Goal: Register for event/course

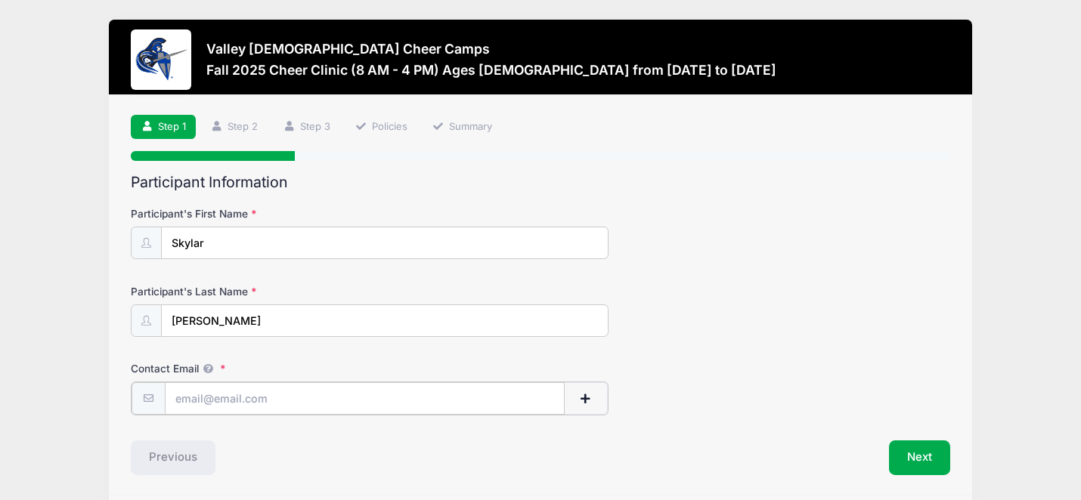
click at [226, 390] on input "Contact Email" at bounding box center [365, 398] width 400 height 32
type input "[EMAIL_ADDRESS][DOMAIN_NAME]"
click at [917, 464] on button "Next" at bounding box center [919, 456] width 61 height 35
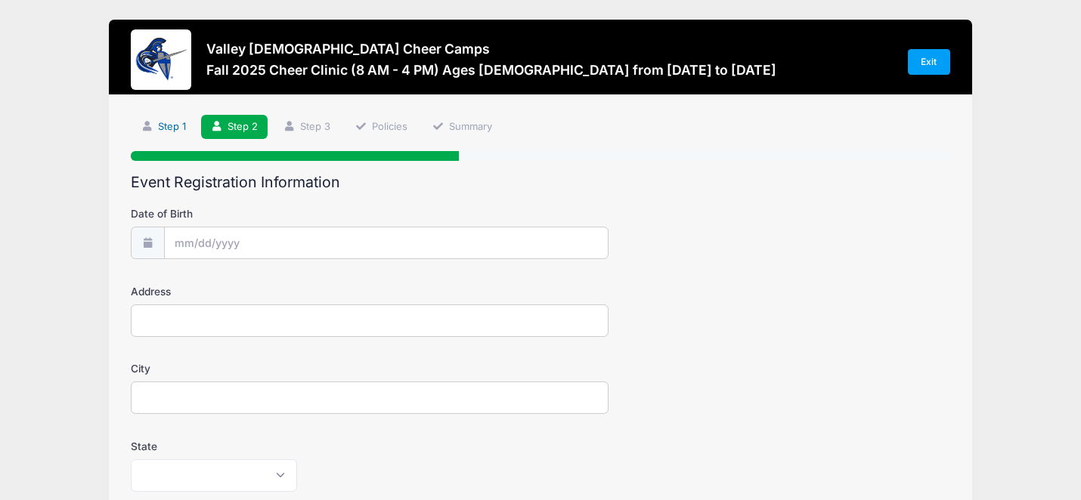
click at [169, 127] on link "Step 1" at bounding box center [163, 127] width 65 height 25
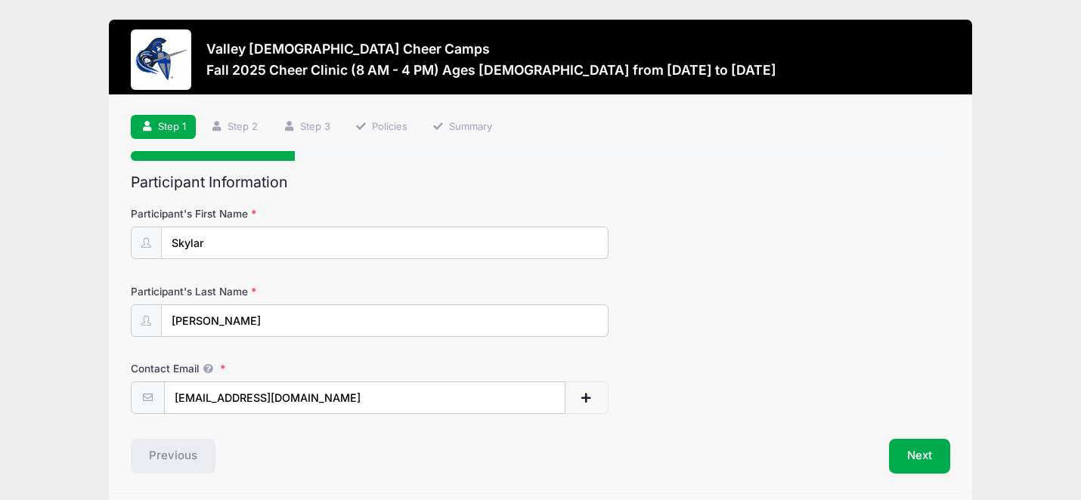
scroll to position [5, 0]
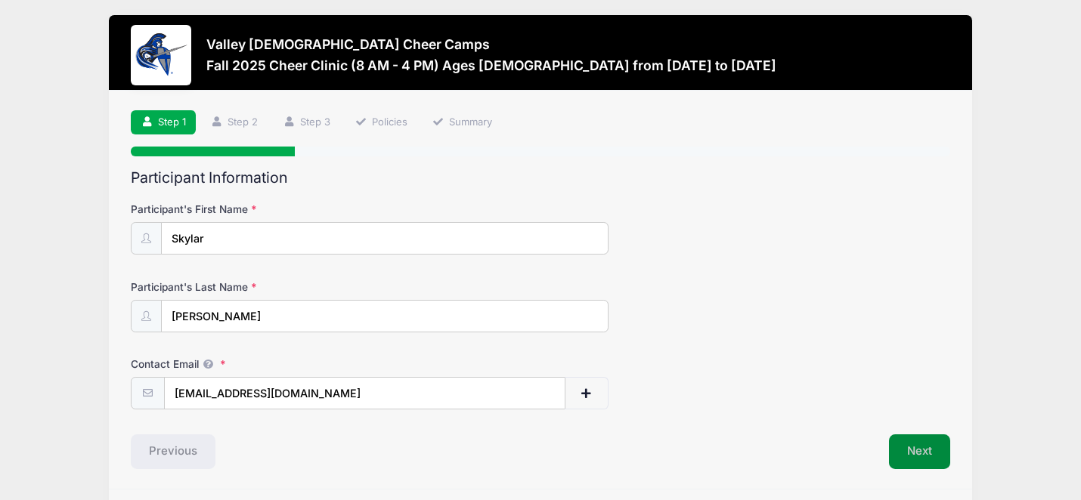
click at [913, 462] on button "Next" at bounding box center [919, 451] width 61 height 35
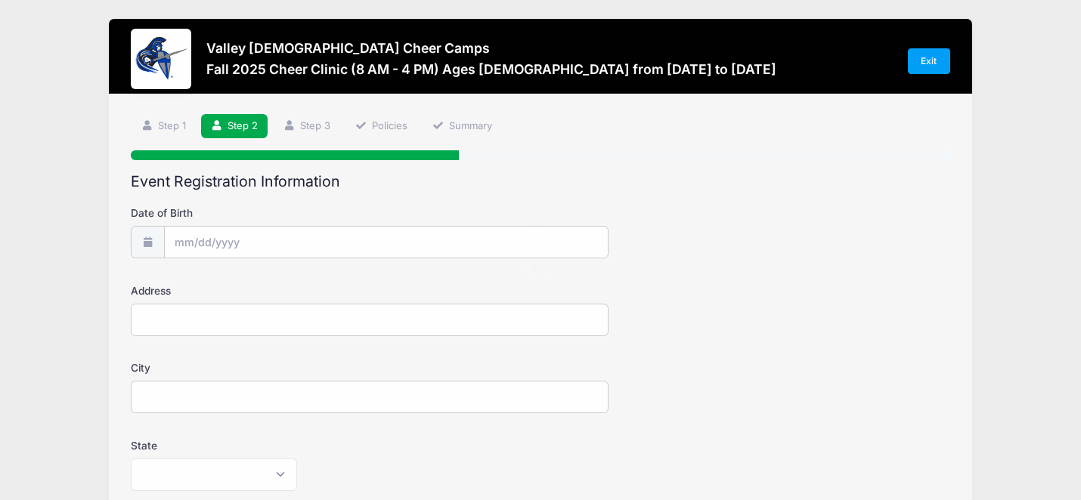
scroll to position [0, 0]
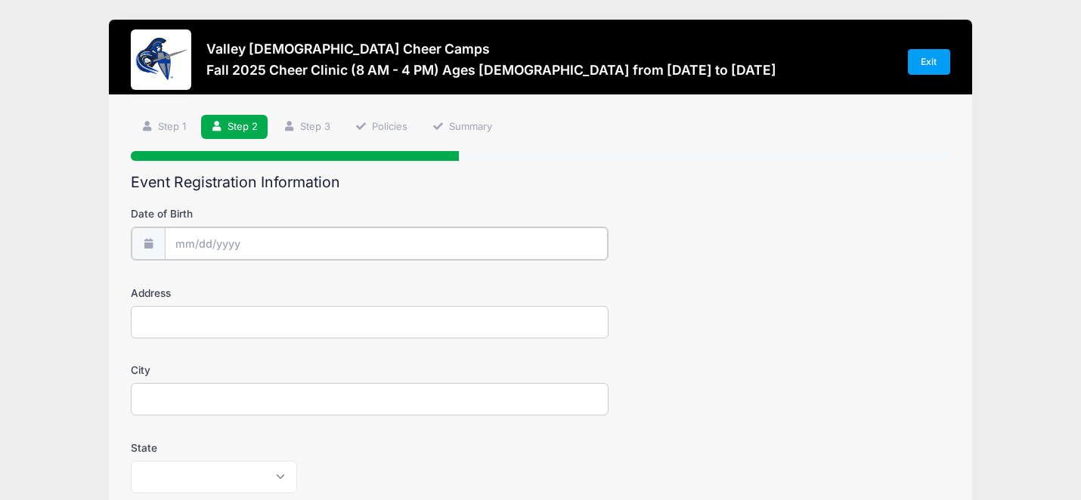
click at [323, 233] on input "Date of Birth" at bounding box center [387, 243] width 444 height 32
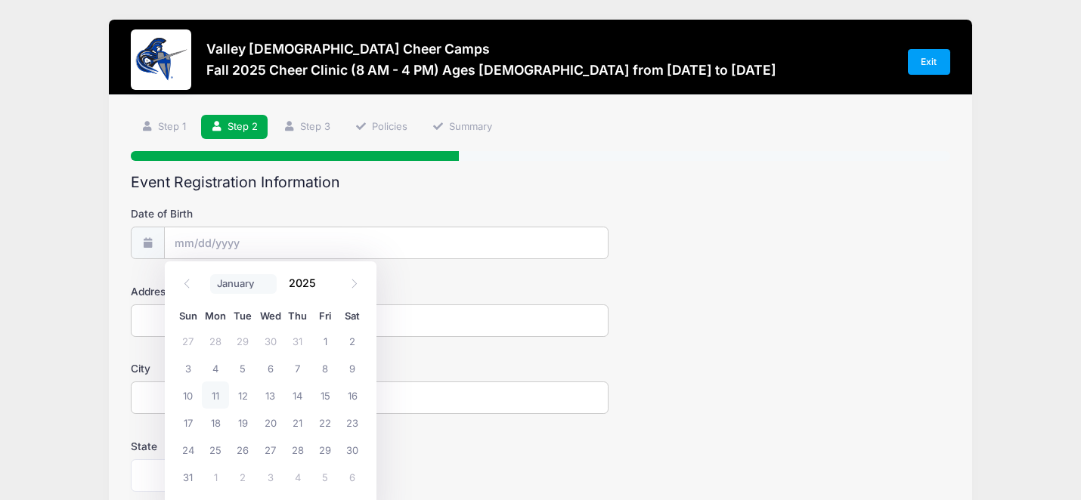
click at [218, 277] on select "January February March April May June July August September October November De…" at bounding box center [243, 284] width 67 height 20
select select "11"
click at [305, 281] on input "2025" at bounding box center [306, 283] width 49 height 23
click at [327, 294] on span at bounding box center [325, 288] width 11 height 11
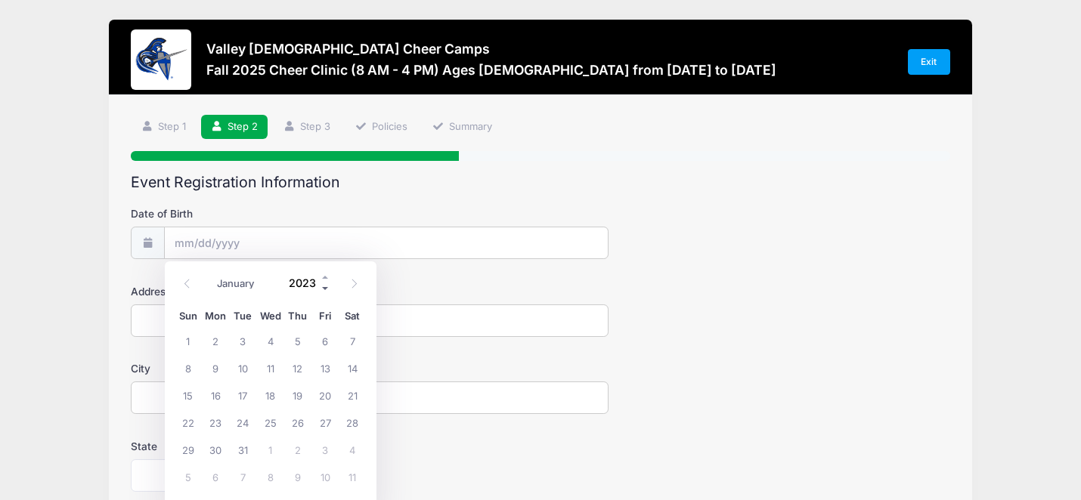
click at [327, 294] on span at bounding box center [325, 288] width 11 height 11
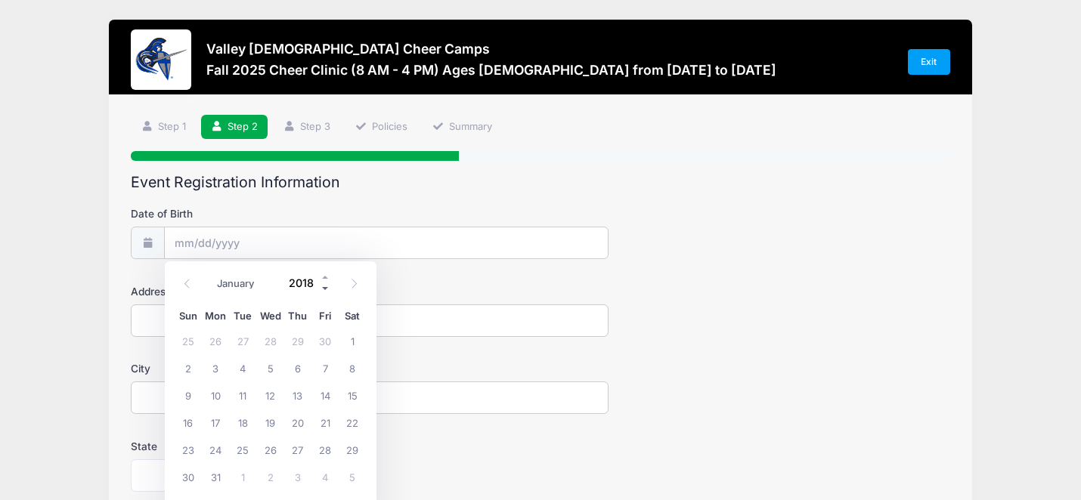
click at [327, 294] on span at bounding box center [325, 288] width 11 height 11
type input "2015"
click at [292, 370] on span "10" at bounding box center [297, 367] width 27 height 27
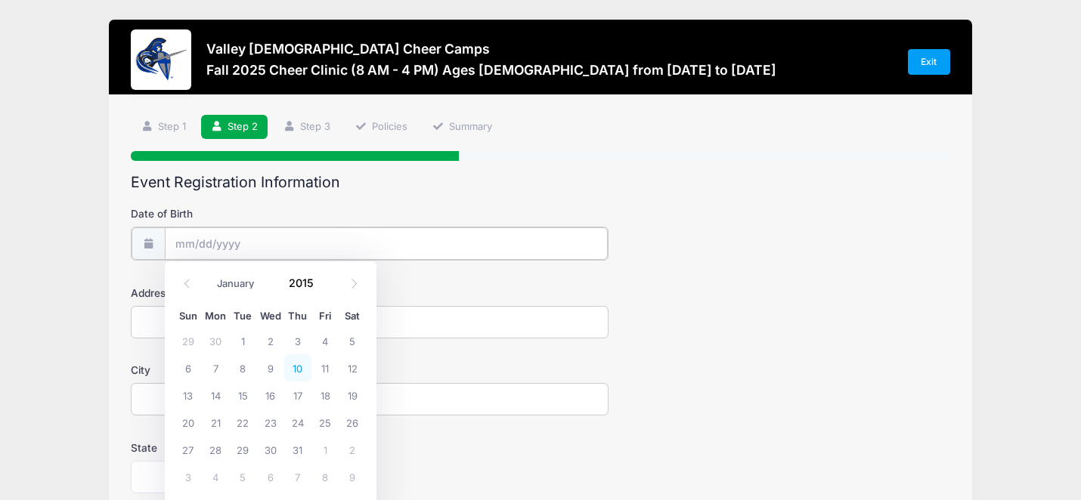
type input "[DATE]"
click at [192, 327] on input "Address" at bounding box center [370, 321] width 478 height 32
type input "[STREET_ADDRESS]"
type input "Tempe"
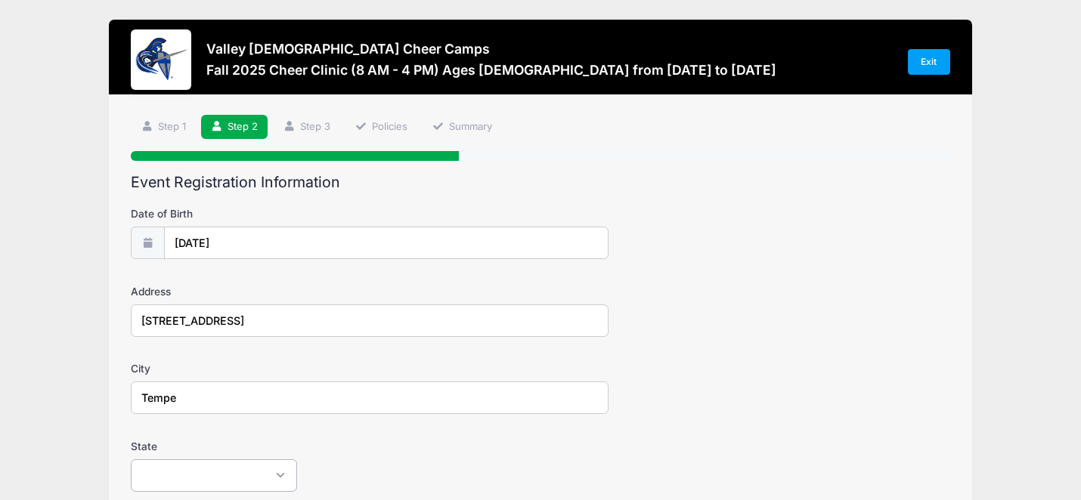
select select "AZ"
type input "85283"
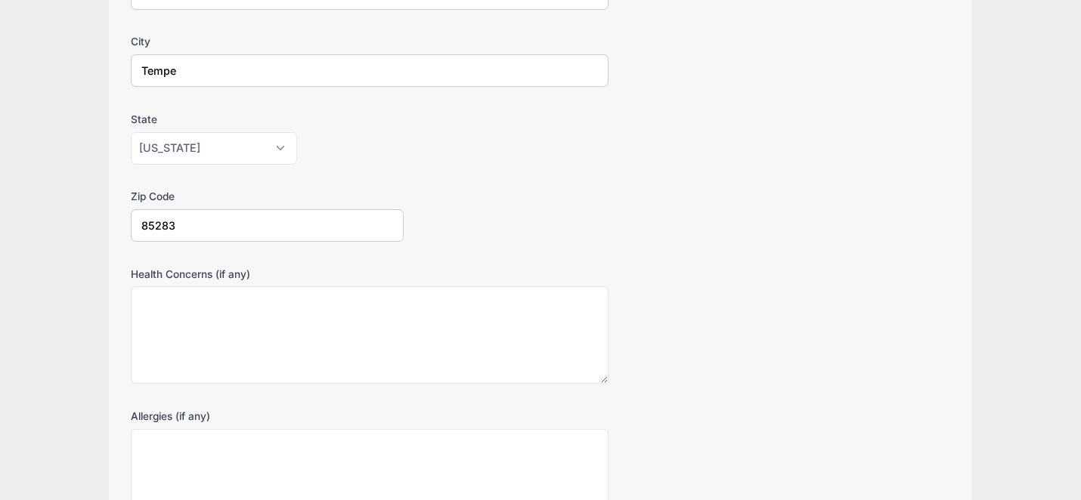
scroll to position [356, 0]
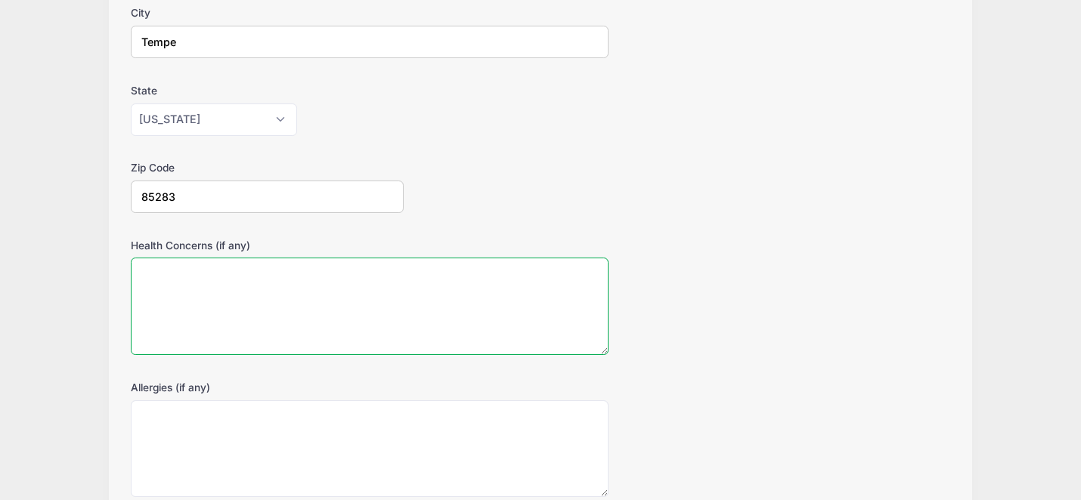
click at [237, 311] on textarea "Health Concerns (if any)" at bounding box center [370, 306] width 478 height 97
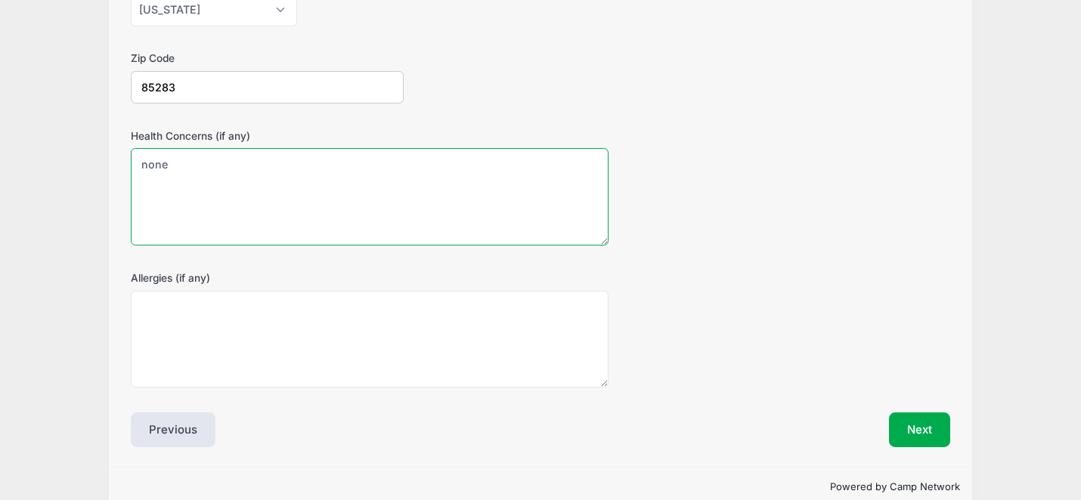
scroll to position [478, 0]
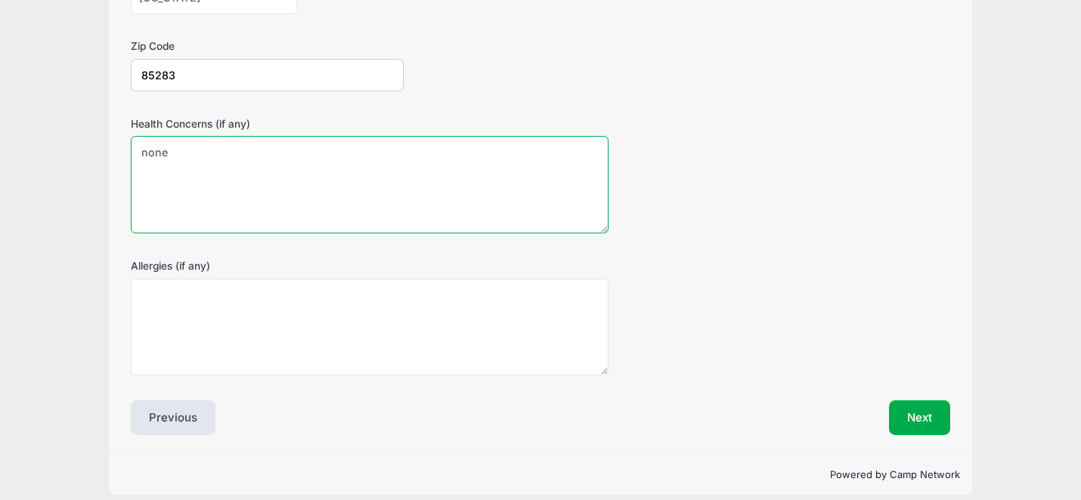
type textarea "none"
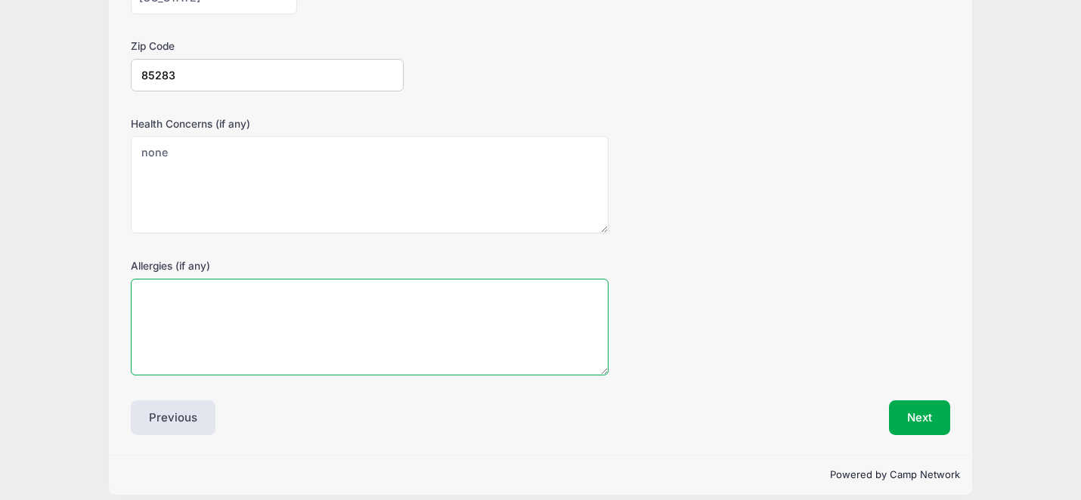
click at [262, 324] on textarea "Allergies (if any)" at bounding box center [370, 327] width 478 height 97
type textarea "none"
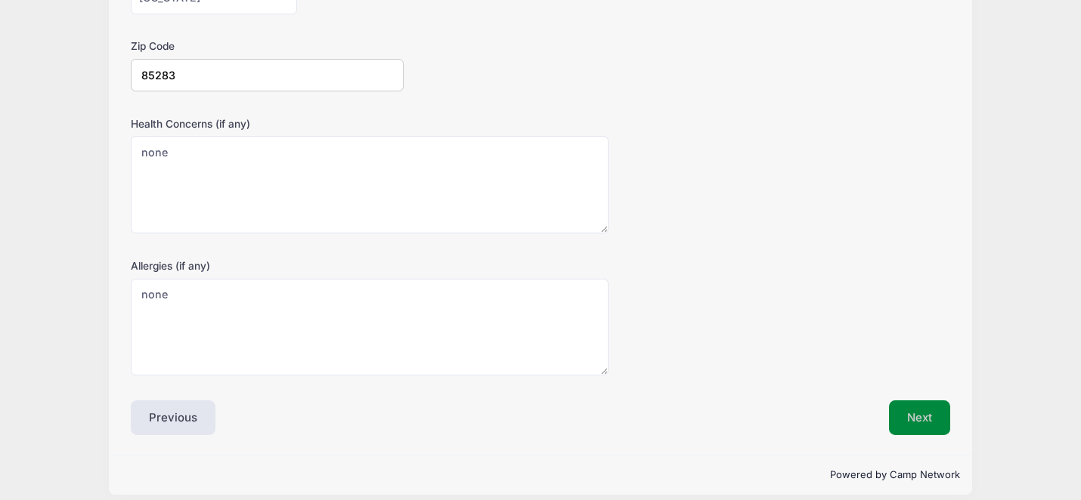
click at [889, 411] on button "Next" at bounding box center [919, 417] width 61 height 35
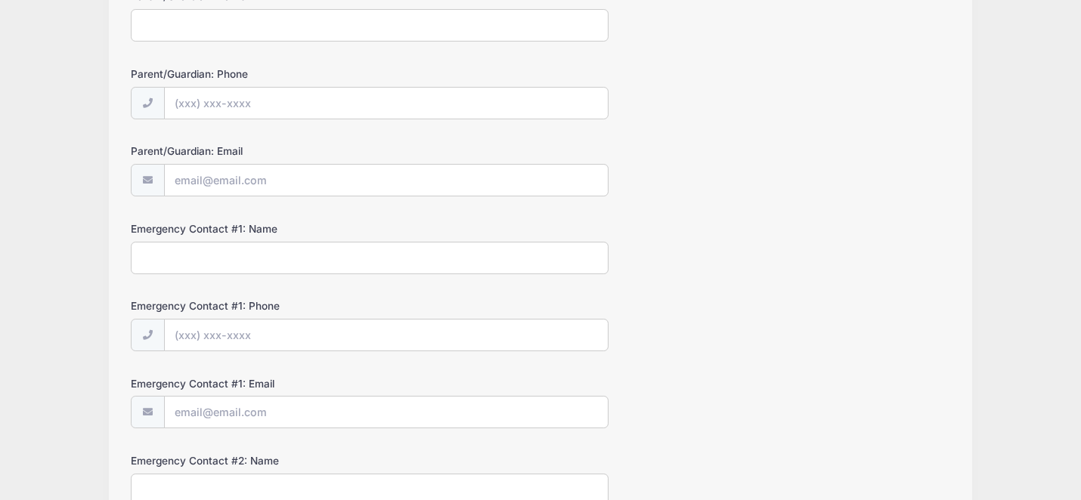
scroll to position [0, 0]
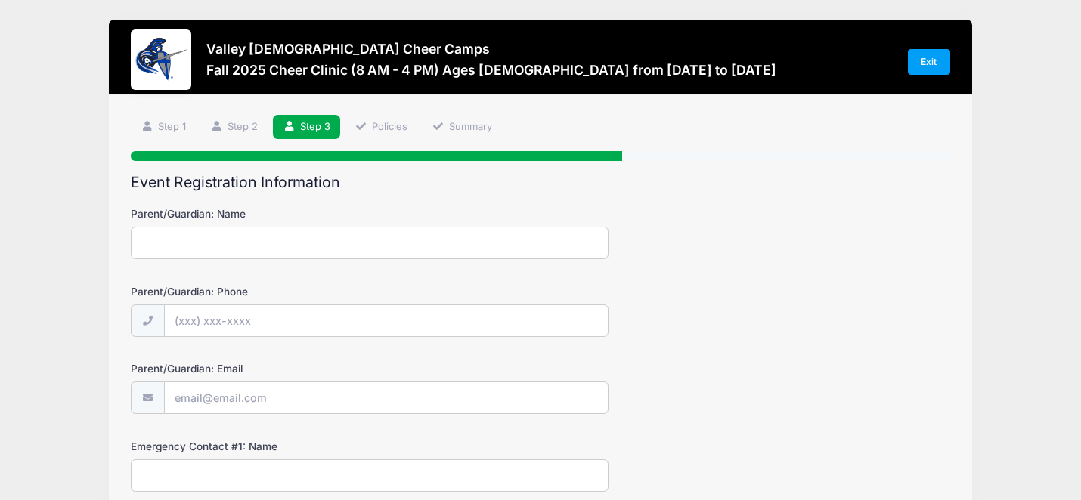
click at [246, 245] on input "Parent/Guardian: Name" at bounding box center [370, 243] width 478 height 32
type input "[PERSON_NAME]"
type input "(8"
type input "[PHONE_NUMBER]"
click at [221, 396] on input "Parent/Guardian: Email" at bounding box center [387, 398] width 444 height 32
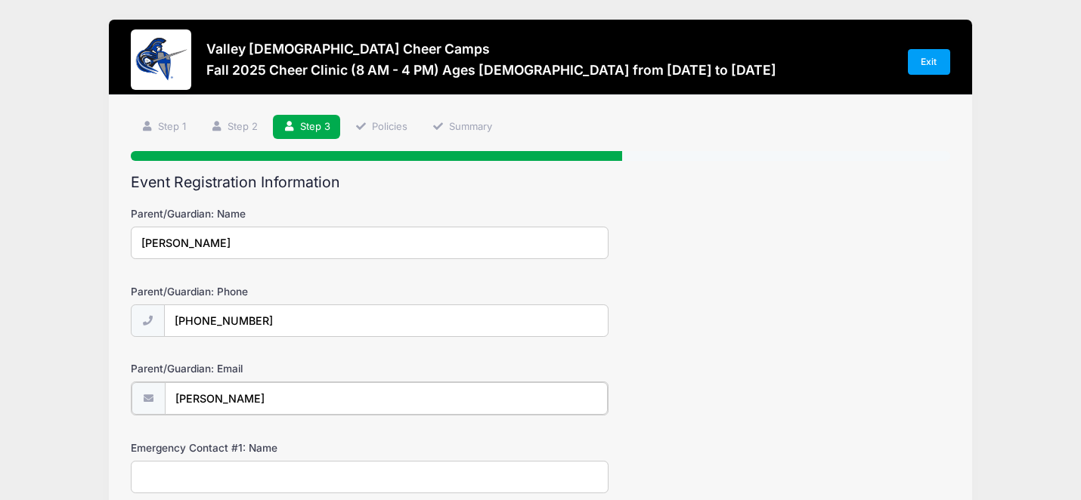
type input "[EMAIL_ADDRESS][DOMAIN_NAME]"
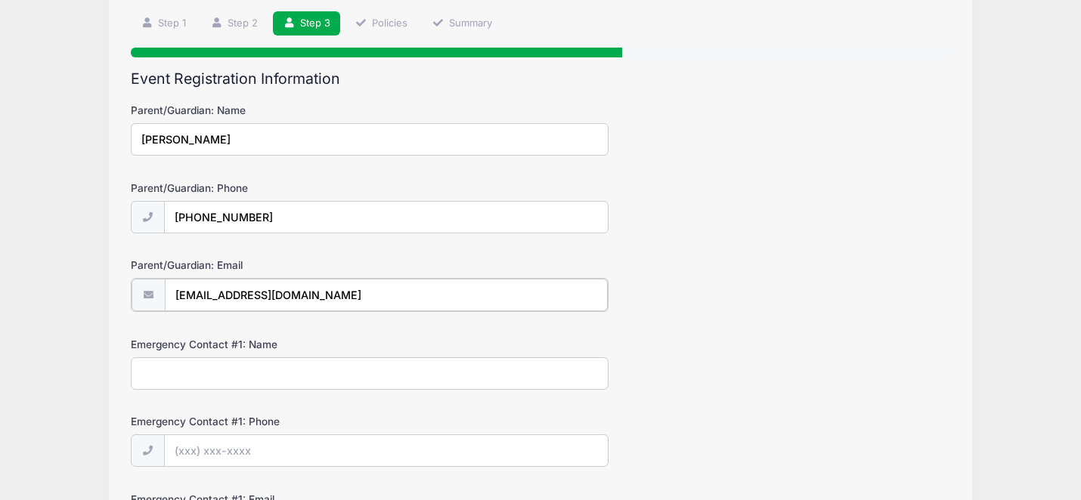
scroll to position [133, 0]
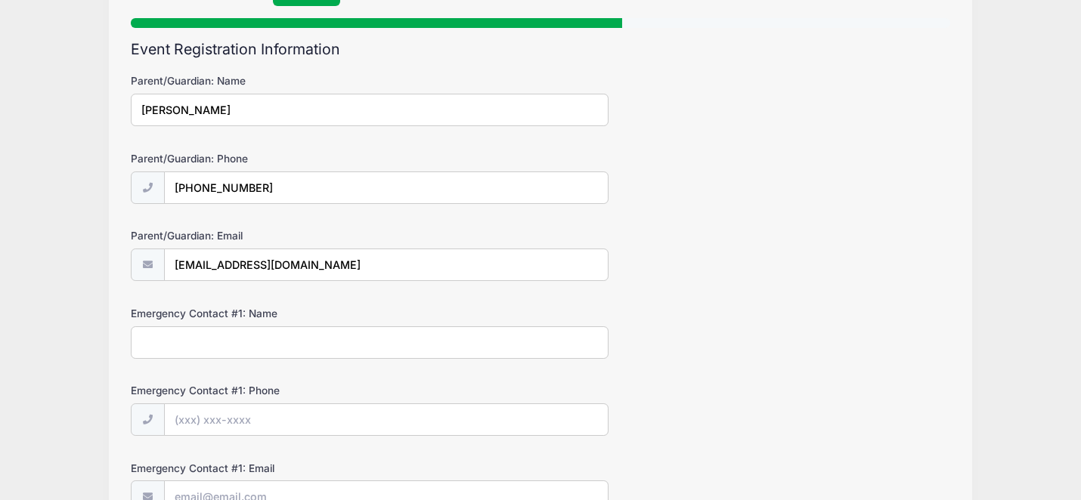
click at [224, 344] on input "Emergency Contact #1: Name" at bounding box center [370, 342] width 478 height 32
type input "[PERSON_NAME]"
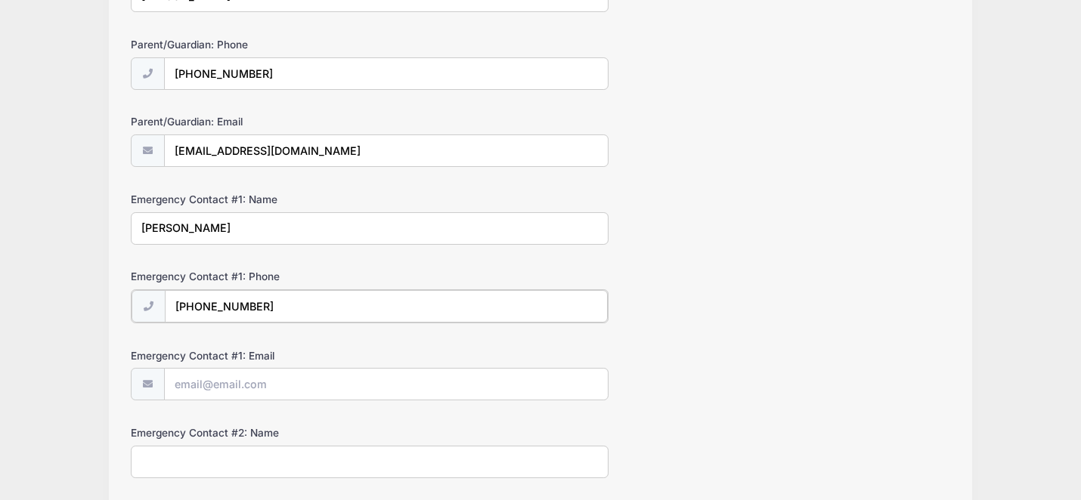
scroll to position [286, 0]
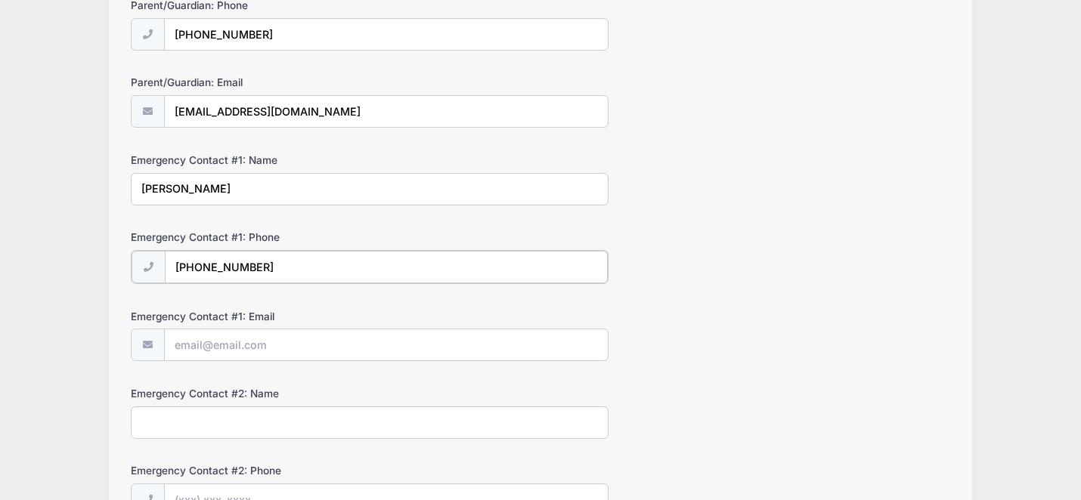
type input "[PHONE_NUMBER]"
click at [249, 347] on input "Emergency Contact #1: Email" at bounding box center [387, 344] width 444 height 32
type input "[PERSON_NAME][EMAIL_ADDRESS][PERSON_NAME][DOMAIN_NAME]"
click at [196, 426] on input "Emergency Contact #2: Name" at bounding box center [370, 421] width 478 height 32
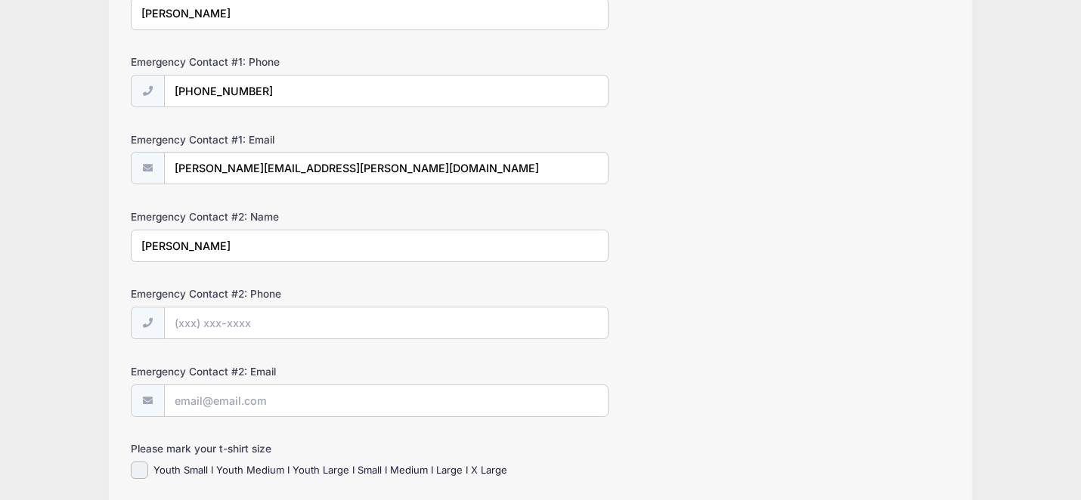
scroll to position [480, 0]
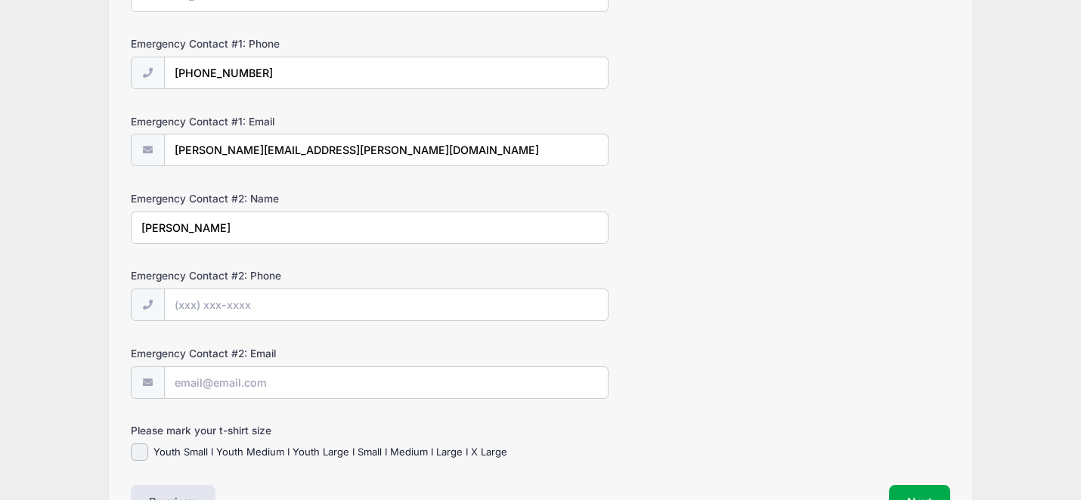
type input "[PERSON_NAME]"
click at [206, 314] on input "Emergency Contact #2: Phone" at bounding box center [387, 305] width 444 height 32
type input "[PHONE_NUMBER]"
click at [187, 378] on input "Emergency Contact #2: Email" at bounding box center [387, 383] width 444 height 32
click at [145, 453] on input "Youth Small I Youth Medium I Youth Large I Small I Medium I Large I X Large" at bounding box center [139, 452] width 17 height 17
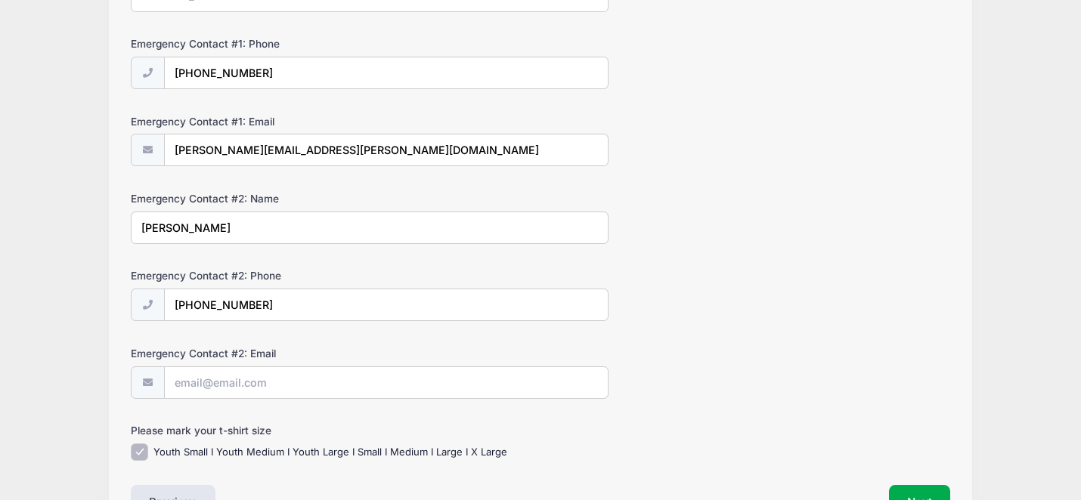
scroll to position [578, 0]
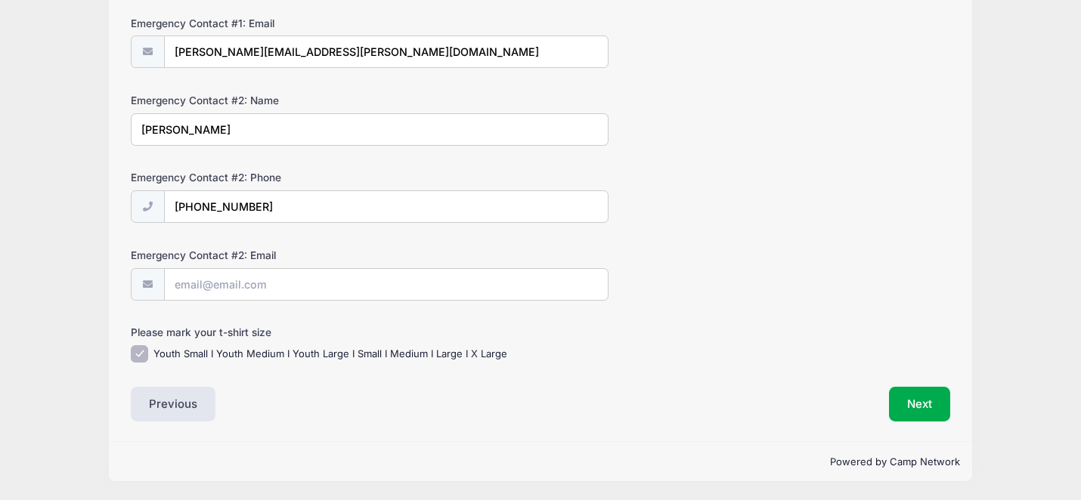
click at [239, 345] on div "Youth Small I Youth Medium I Youth Large I Small I Medium I Large I X Large" at bounding box center [370, 353] width 478 height 17
click at [246, 357] on label "Youth Small I Youth Medium I Youth Large I Small I Medium I Large I X Large" at bounding box center [330, 354] width 354 height 15
click at [148, 357] on input "Youth Small I Youth Medium I Youth Large I Small I Medium I Large I X Large" at bounding box center [139, 353] width 17 height 17
click at [261, 356] on label "Youth Small I Youth Medium I Youth Large I Small I Medium I Large I X Large" at bounding box center [330, 354] width 354 height 15
click at [148, 356] on input "Youth Small I Youth Medium I Youth Large I Small I Medium I Large I X Large" at bounding box center [139, 353] width 17 height 17
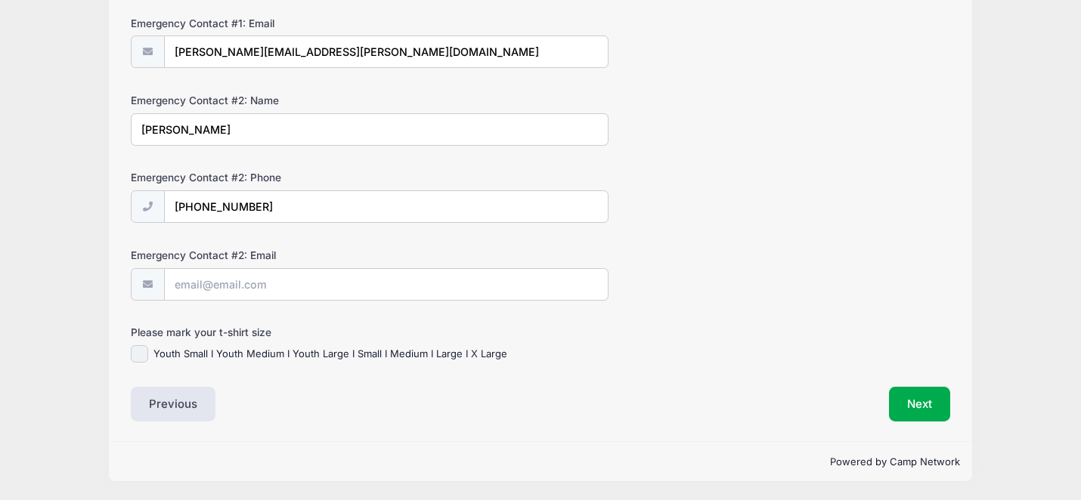
checkbox input "true"
click at [912, 407] on button "Next" at bounding box center [919, 404] width 61 height 35
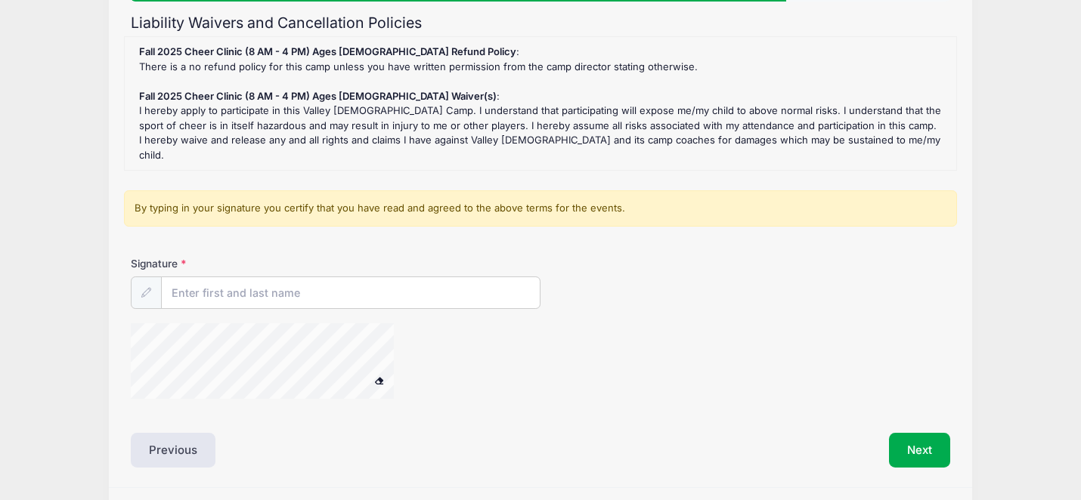
scroll to position [190, 0]
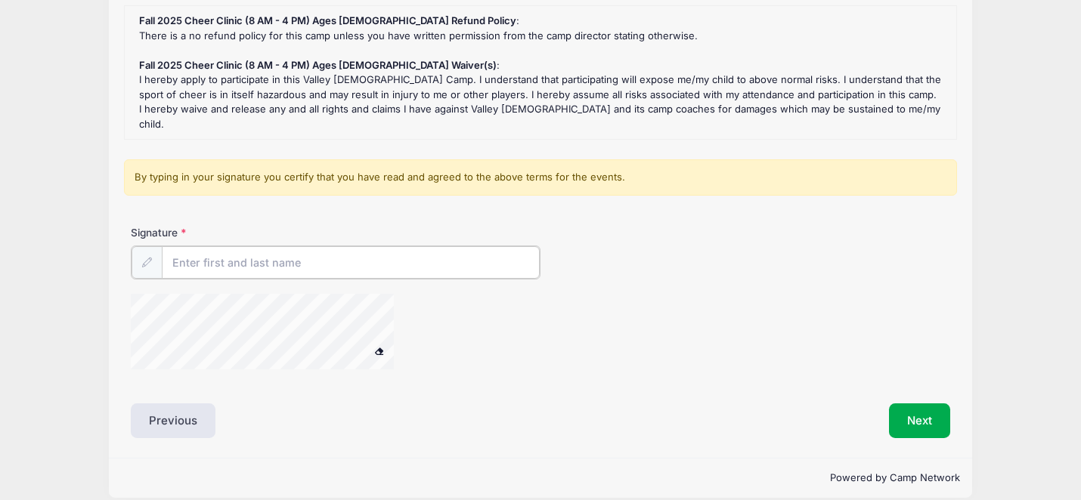
click at [228, 249] on input "Signature" at bounding box center [351, 262] width 378 height 32
type input "[PERSON_NAME]"
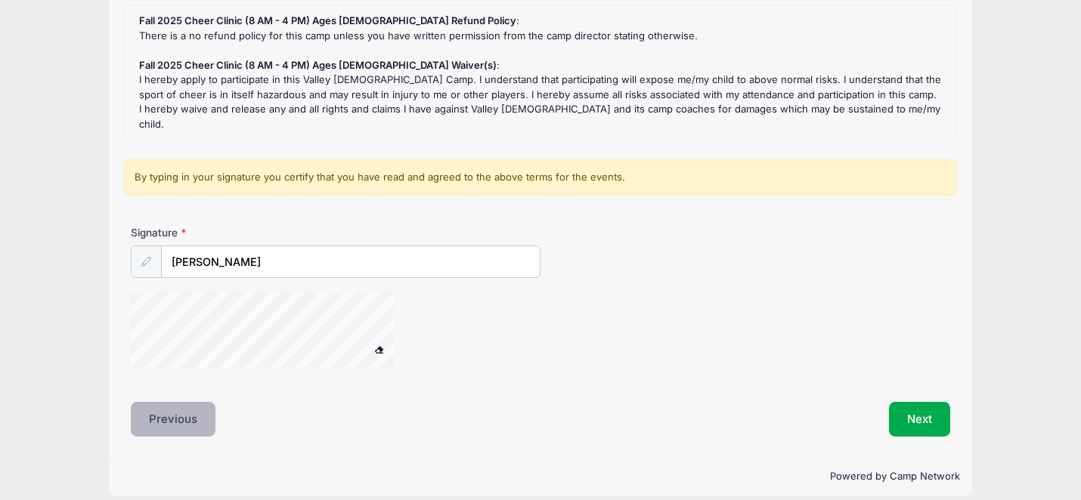
click at [184, 402] on button "Previous" at bounding box center [173, 419] width 85 height 35
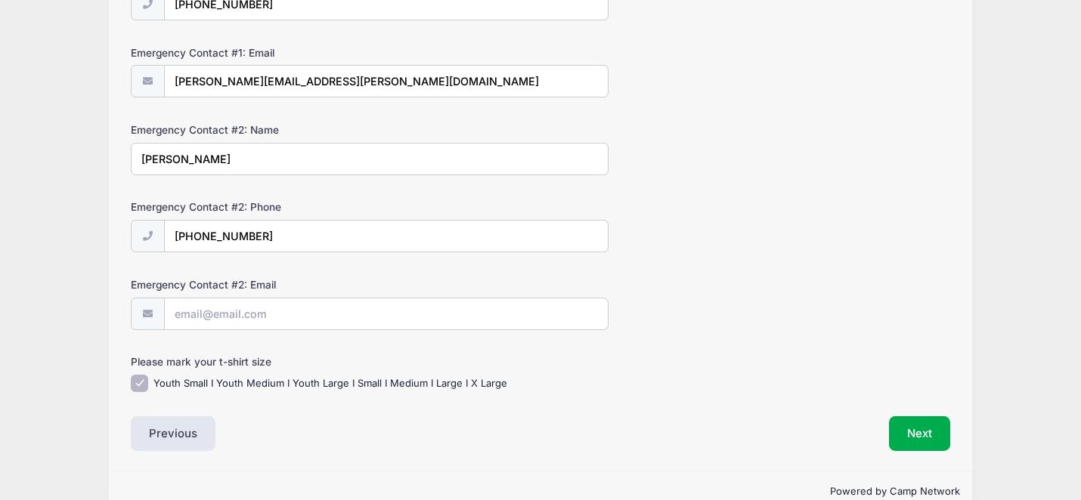
scroll to position [578, 0]
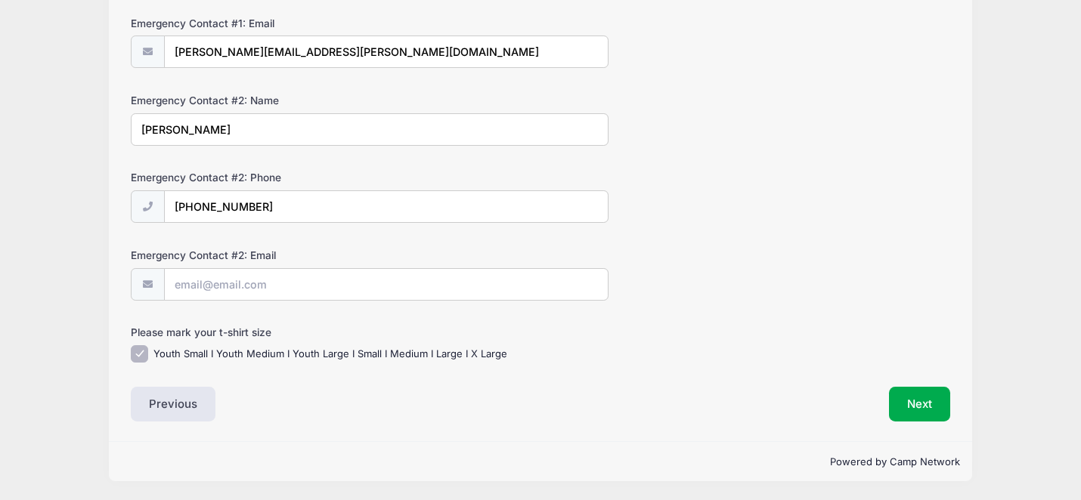
click at [162, 332] on label "Please mark your t-shirt size" at bounding box center [267, 332] width 273 height 15
click at [165, 354] on label "Youth Small I Youth Medium I Youth Large I Small I Medium I Large I X Large" at bounding box center [330, 354] width 354 height 15
click at [148, 354] on input "Youth Small I Youth Medium I Youth Large I Small I Medium I Large I X Large" at bounding box center [139, 353] width 17 height 17
click at [151, 354] on div "Youth Small I Youth Medium I Youth Large I Small I Medium I Large I X Large" at bounding box center [370, 353] width 478 height 17
click at [141, 350] on input "Youth Small I Youth Medium I Youth Large I Small I Medium I Large I X Large" at bounding box center [139, 353] width 17 height 17
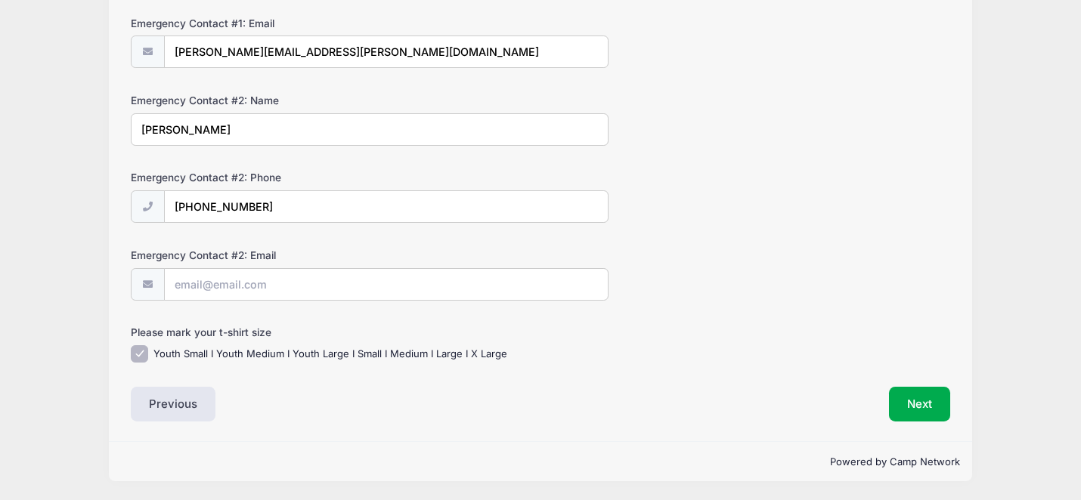
click at [288, 348] on label "Youth Small I Youth Medium I Youth Large I Small I Medium I Large I X Large" at bounding box center [330, 354] width 354 height 15
click at [148, 348] on input "Youth Small I Youth Medium I Youth Large I Small I Medium I Large I X Large" at bounding box center [139, 353] width 17 height 17
click at [256, 349] on label "Youth Small I Youth Medium I Youth Large I Small I Medium I Large I X Large" at bounding box center [330, 354] width 354 height 15
click at [148, 349] on input "Youth Small I Youth Medium I Youth Large I Small I Medium I Large I X Large" at bounding box center [139, 353] width 17 height 17
checkbox input "true"
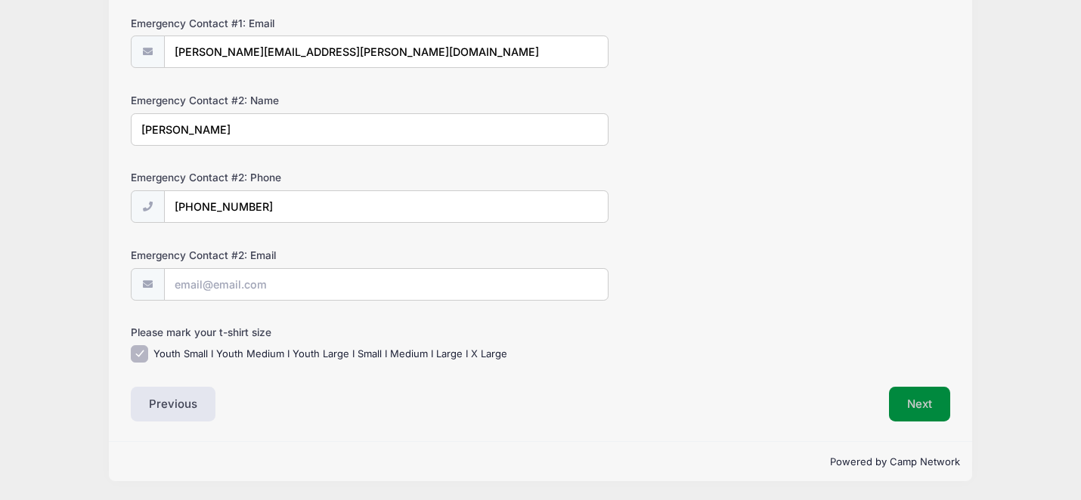
click at [907, 403] on button "Next" at bounding box center [919, 404] width 61 height 35
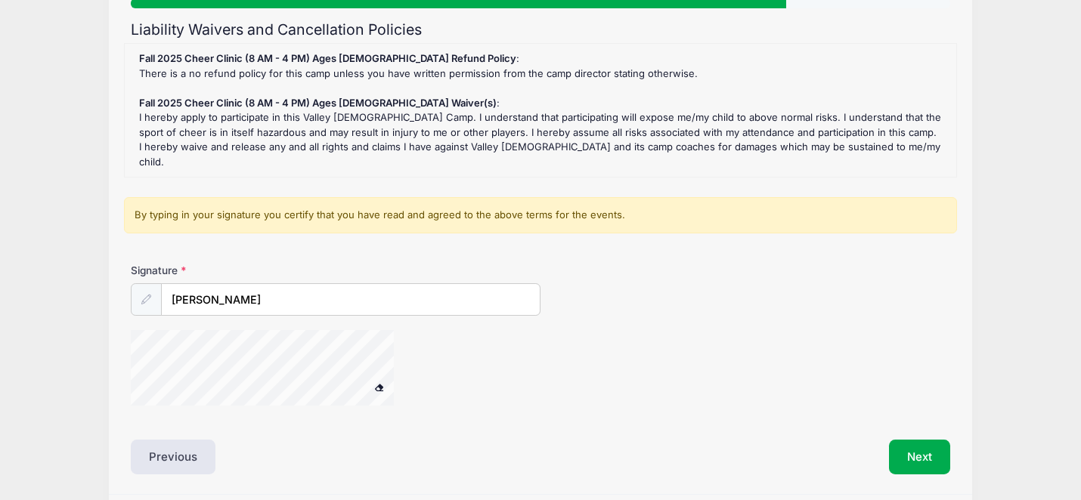
scroll to position [190, 0]
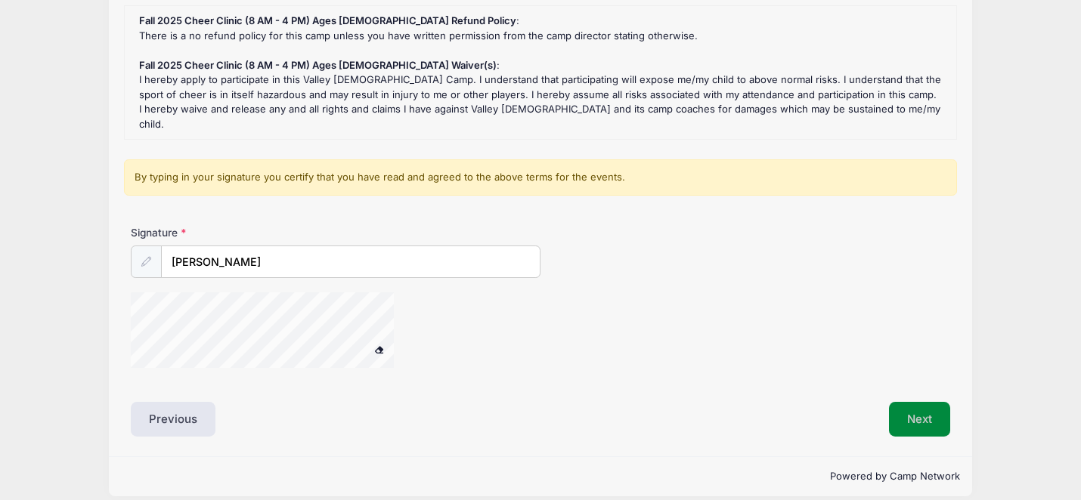
click at [914, 402] on button "Next" at bounding box center [919, 419] width 61 height 35
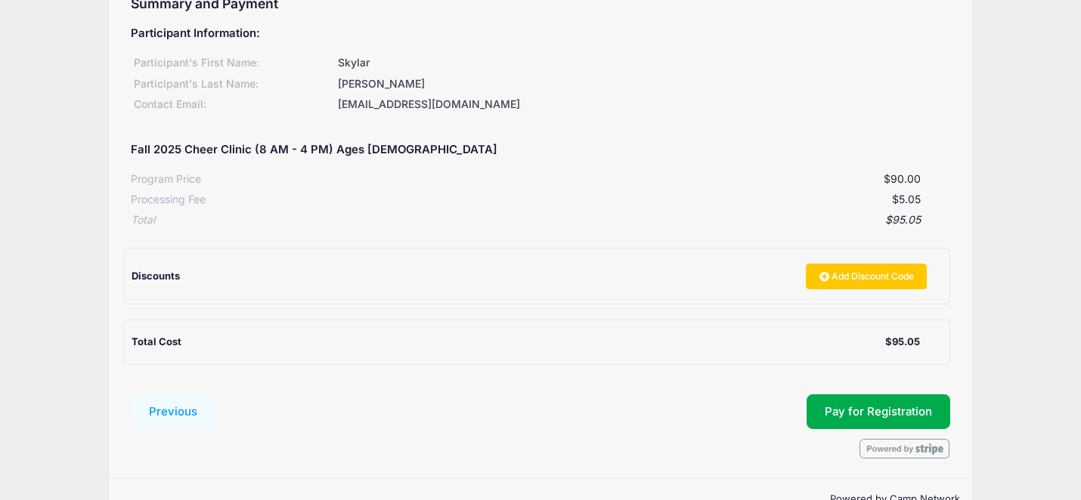
scroll to position [197, 0]
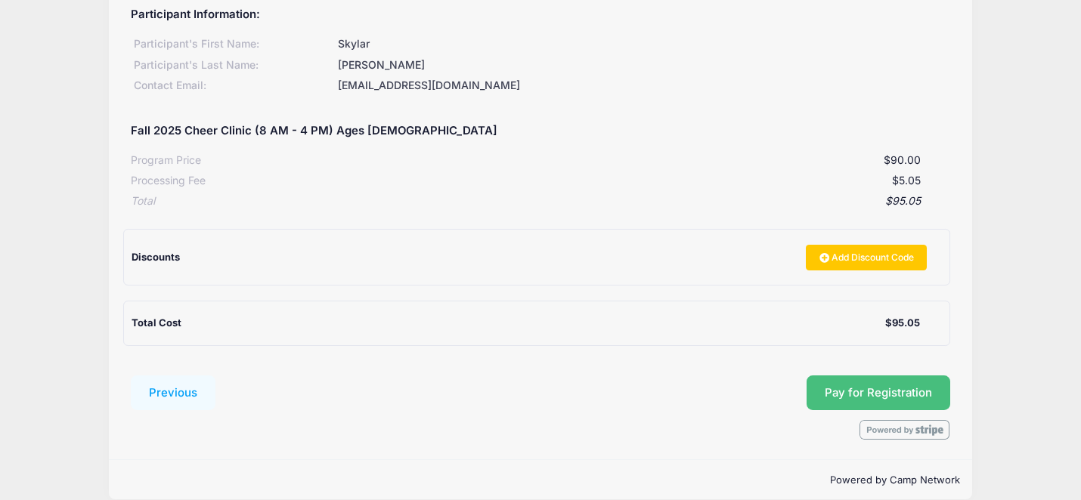
click at [867, 390] on span "Pay for Registration" at bounding box center [877, 393] width 107 height 14
